Goal: Transaction & Acquisition: Purchase product/service

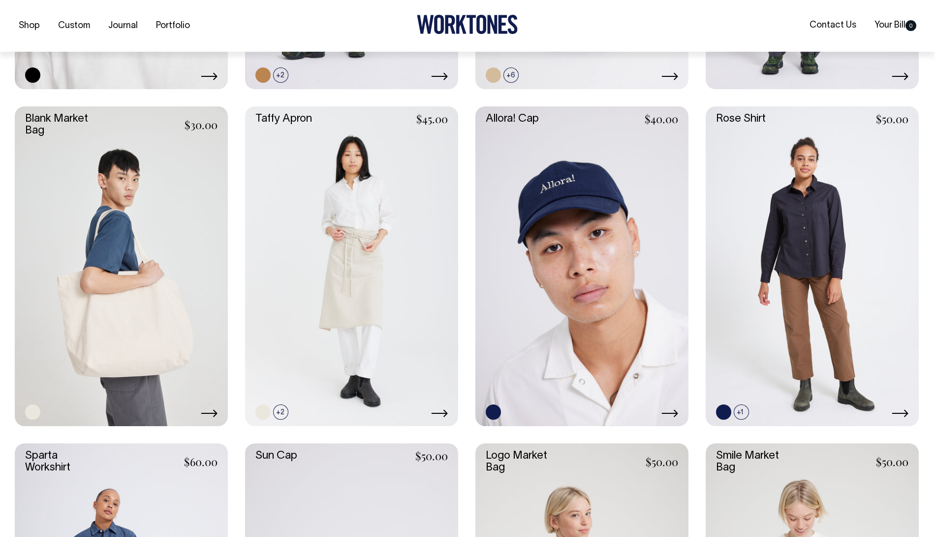
click at [567, 288] on link at bounding box center [582, 266] width 213 height 320
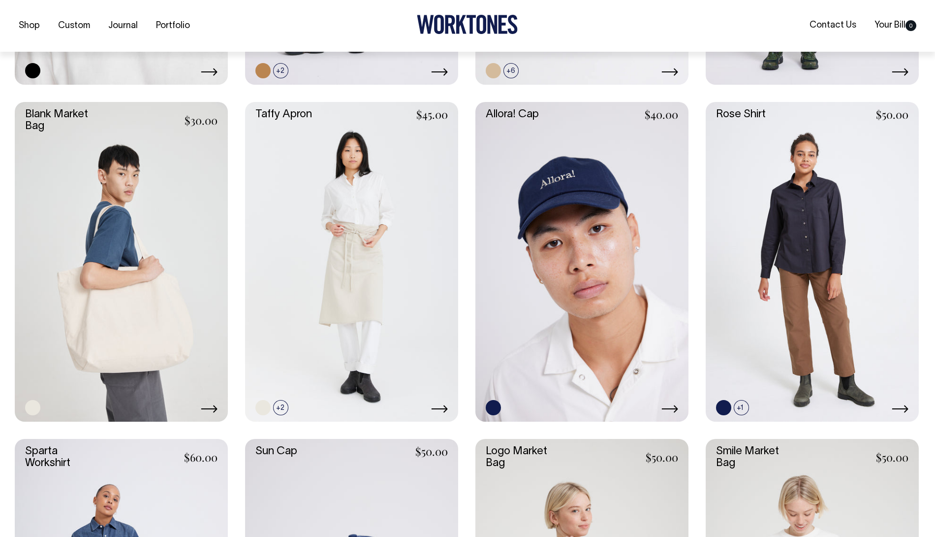
scroll to position [1539, 0]
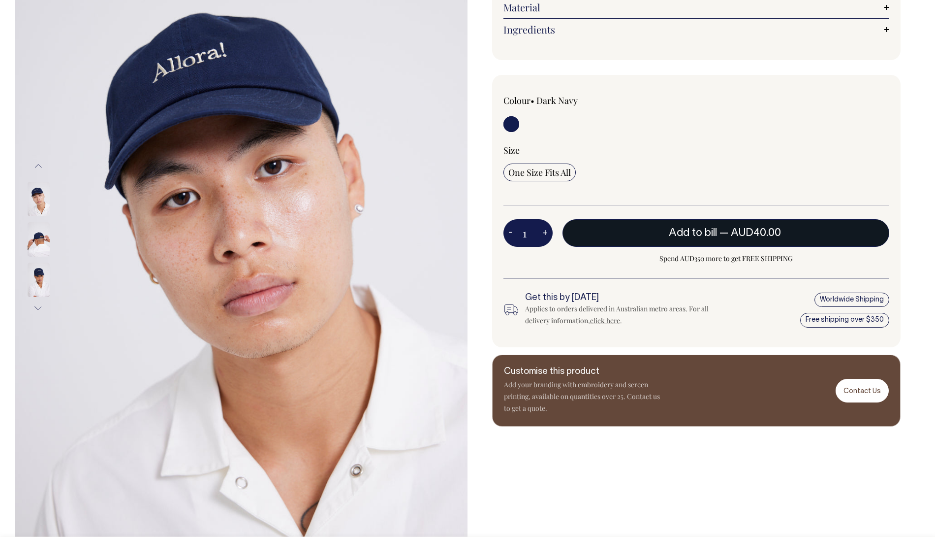
click at [706, 237] on button "Add to bill — AUD40.00" at bounding box center [726, 233] width 327 height 28
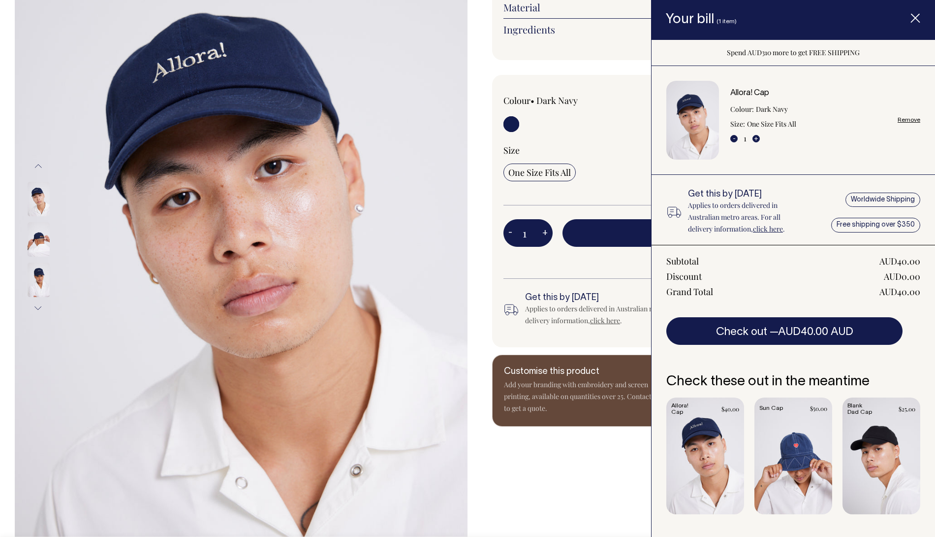
click at [770, 232] on link "click here" at bounding box center [768, 228] width 30 height 9
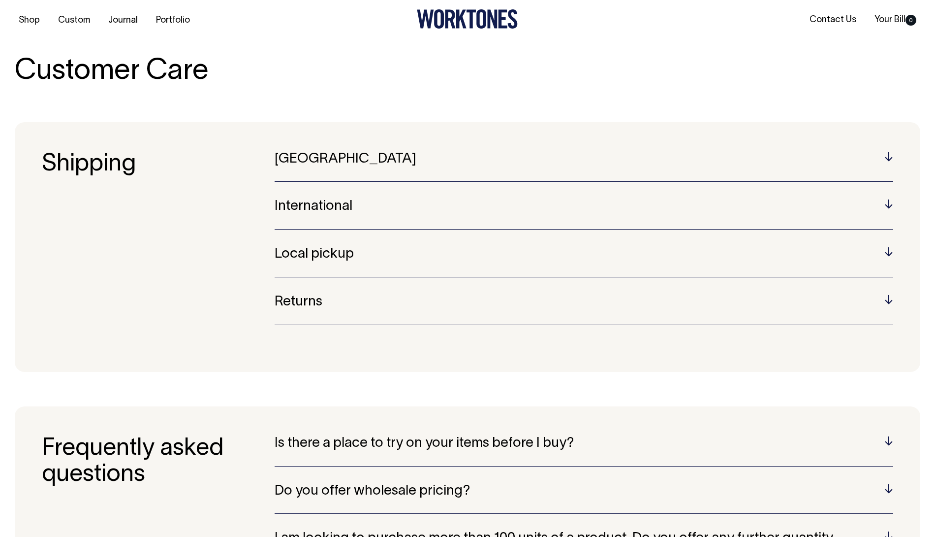
click at [768, 252] on h5 "Local pickup" at bounding box center [584, 254] width 619 height 15
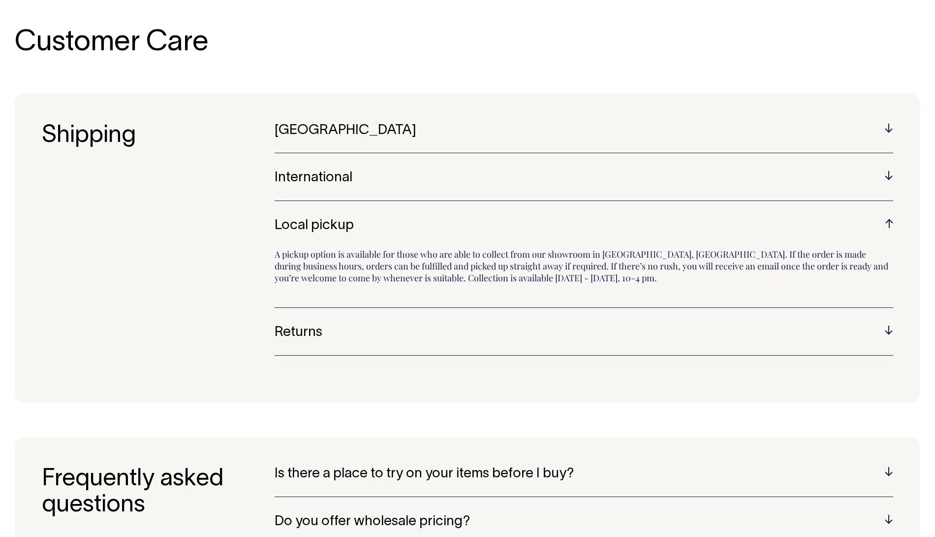
scroll to position [34, 0]
